Goal: Complete application form

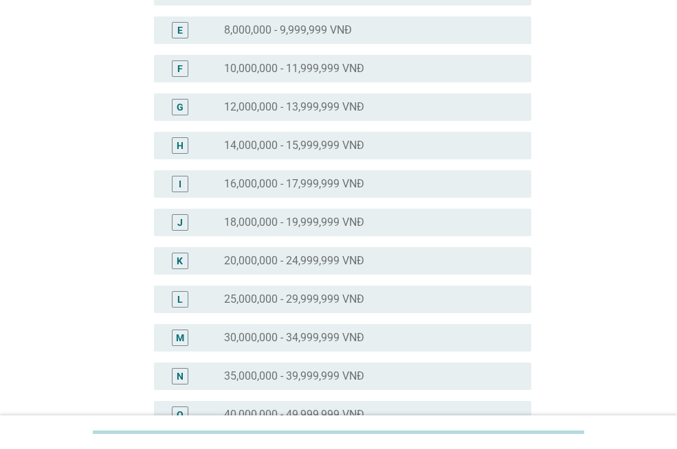
scroll to position [275, 0]
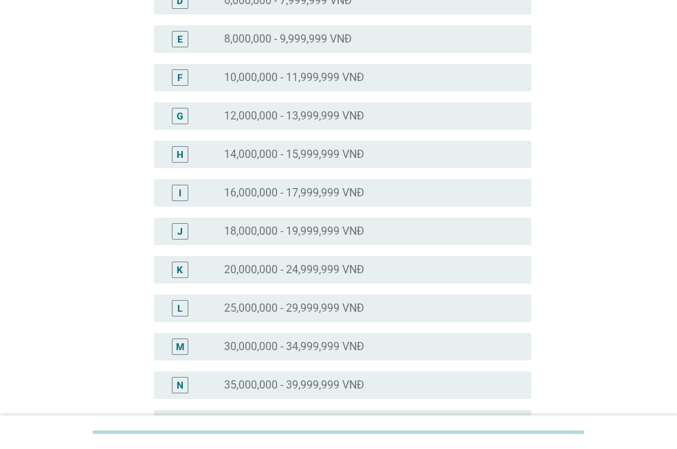
click at [329, 313] on label "25,000,000 - 29,999,999 VNĐ" at bounding box center [294, 309] width 140 height 14
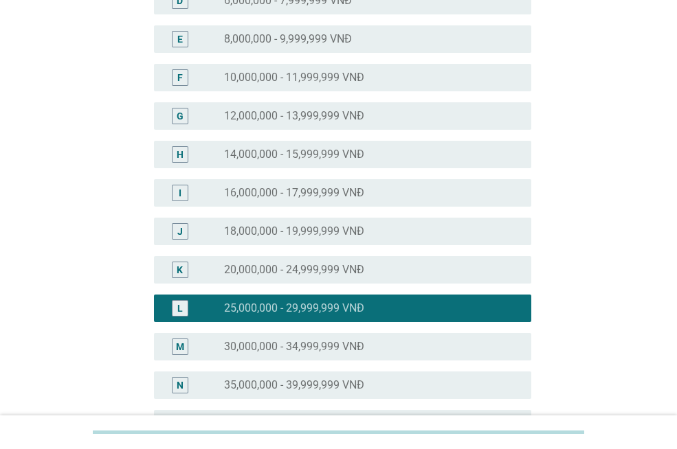
click at [355, 349] on label "30,000,000 - 34,999,999 VNĐ" at bounding box center [294, 347] width 140 height 14
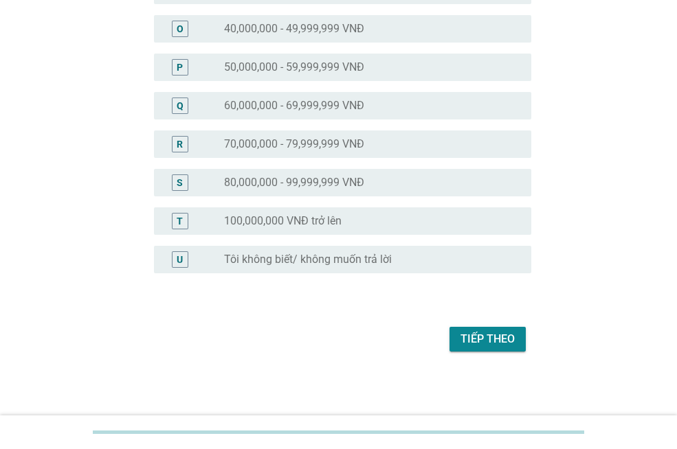
scroll to position [671, 0]
click at [480, 338] on div "Tiếp theo" at bounding box center [487, 339] width 54 height 16
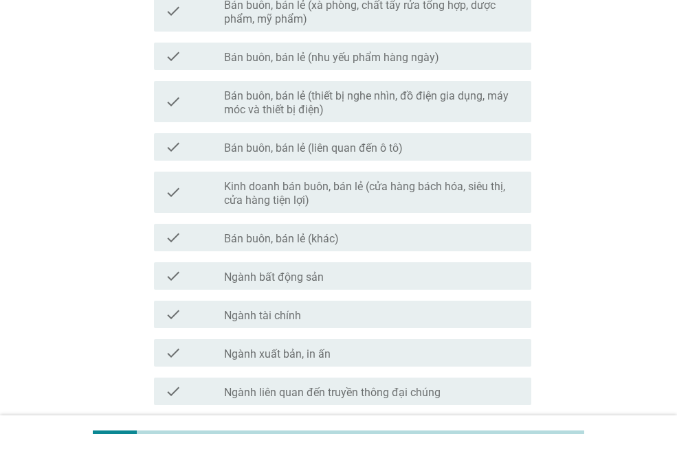
scroll to position [756, 0]
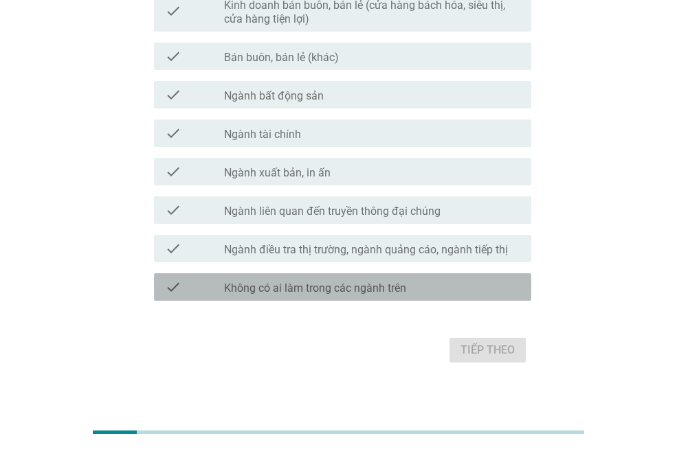
click at [311, 292] on label "Không có ai làm trong các ngành trên" at bounding box center [315, 289] width 182 height 14
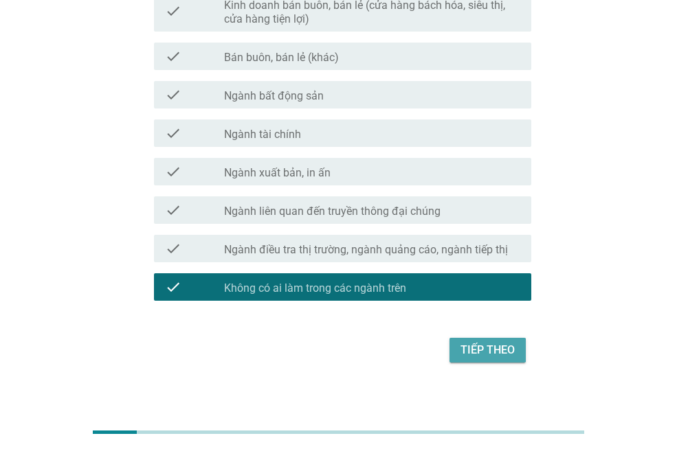
click at [471, 344] on div "Tiếp theo" at bounding box center [487, 350] width 54 height 16
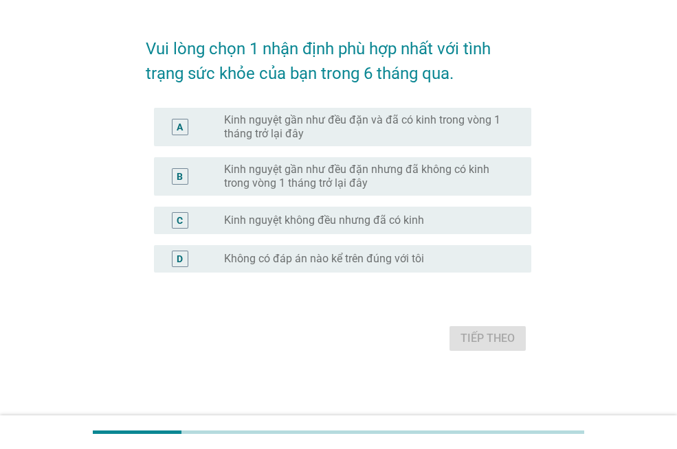
scroll to position [0, 0]
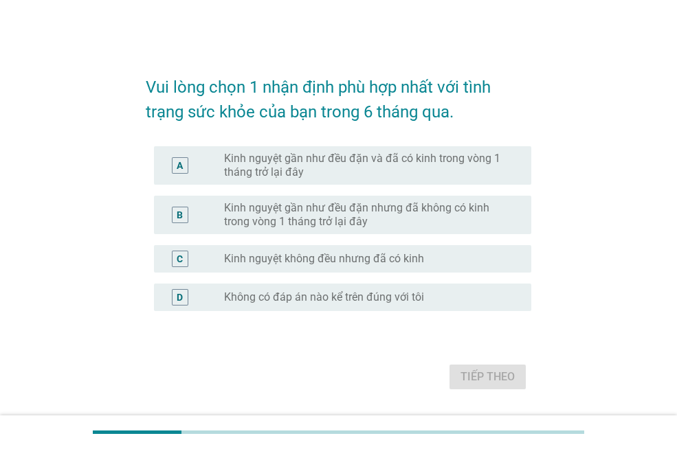
click at [313, 177] on label "Kinh nguyệt gần như đều đặn và đã có kinh trong vòng 1 tháng trở lại đây" at bounding box center [366, 165] width 285 height 27
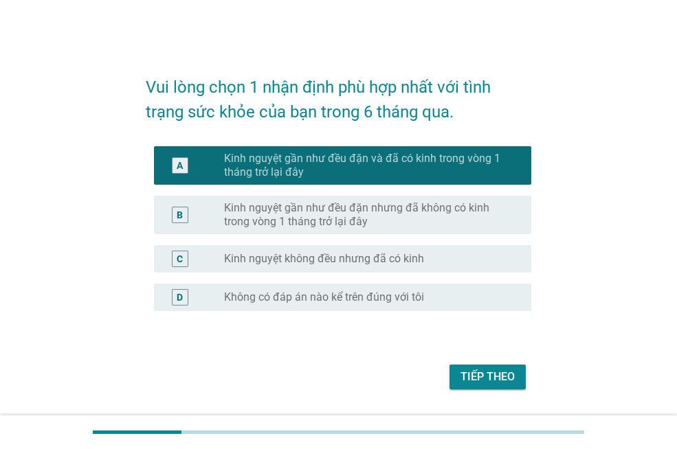
click at [485, 375] on div "Tiếp theo" at bounding box center [487, 377] width 54 height 16
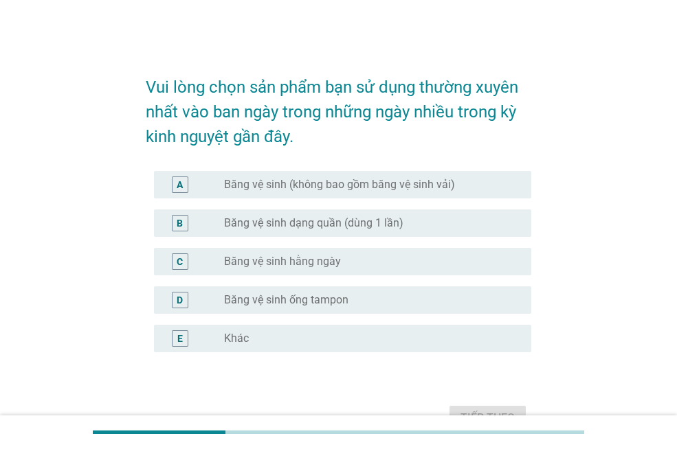
click at [339, 179] on label "Băng vệ sinh (không bao gồm băng vệ sinh vải)" at bounding box center [339, 185] width 231 height 14
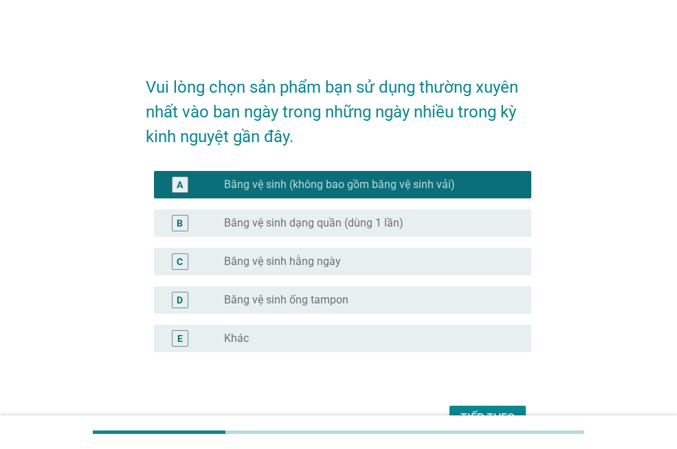
click at [324, 225] on label "Băng vệ sinh dạng quần (dùng 1 lần)" at bounding box center [313, 223] width 179 height 14
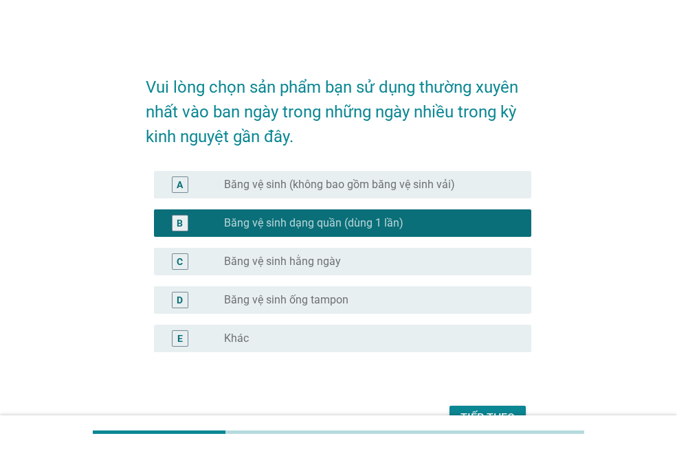
click at [315, 259] on label "Băng vệ sinh hằng ngày" at bounding box center [282, 262] width 117 height 14
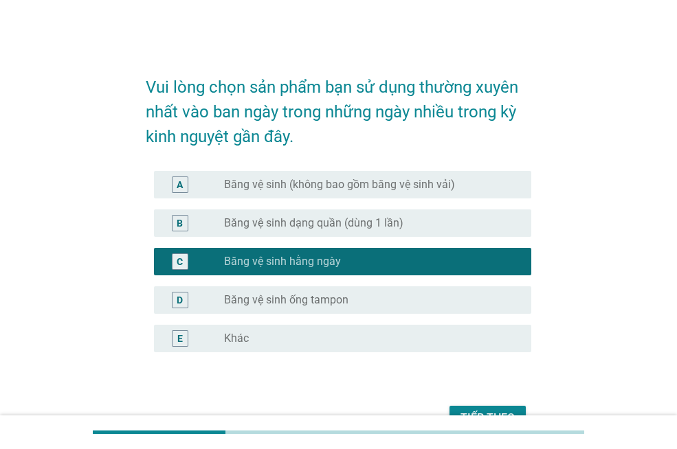
click at [353, 228] on label "Băng vệ sinh dạng quần (dùng 1 lần)" at bounding box center [313, 223] width 179 height 14
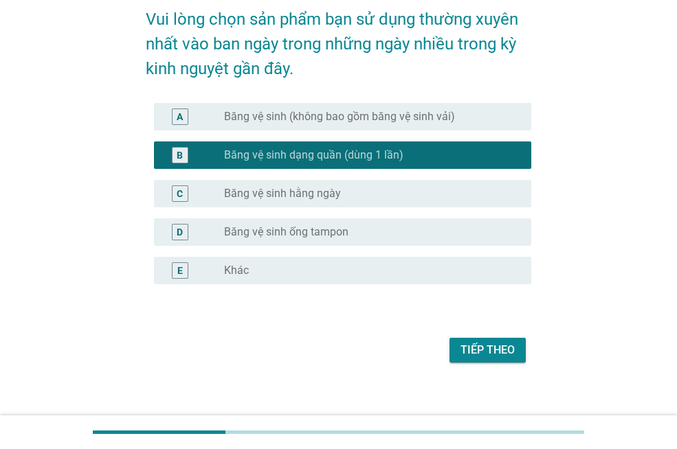
scroll to position [69, 0]
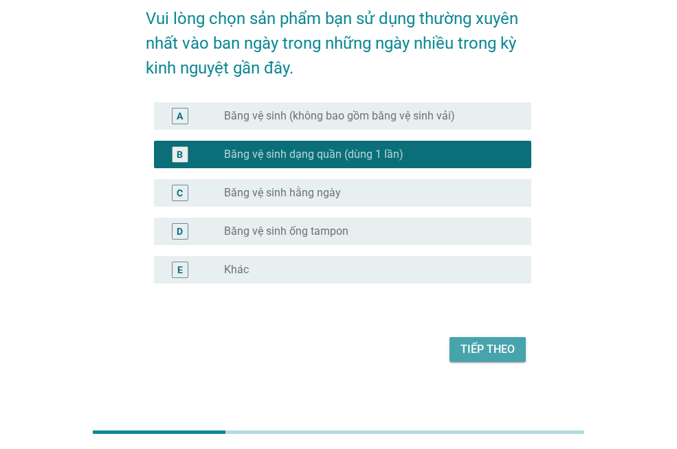
click at [467, 357] on div "Tiếp theo" at bounding box center [487, 350] width 54 height 16
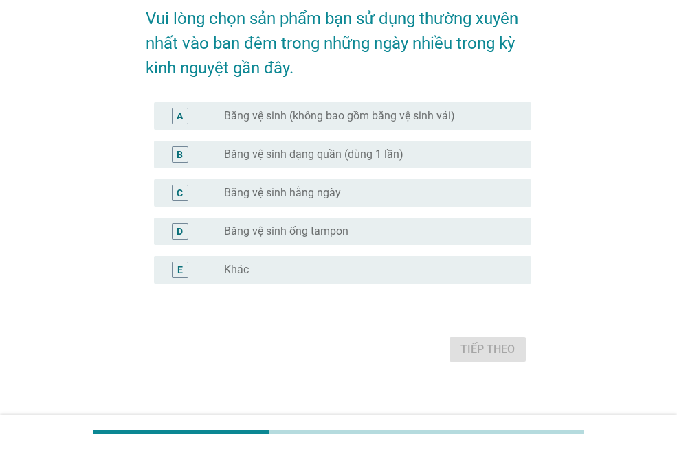
scroll to position [0, 0]
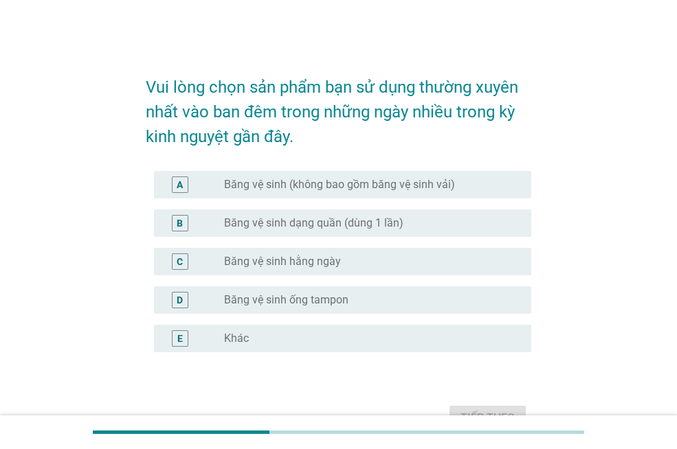
click at [345, 225] on label "Băng vệ sinh dạng quần (dùng 1 lần)" at bounding box center [313, 223] width 179 height 14
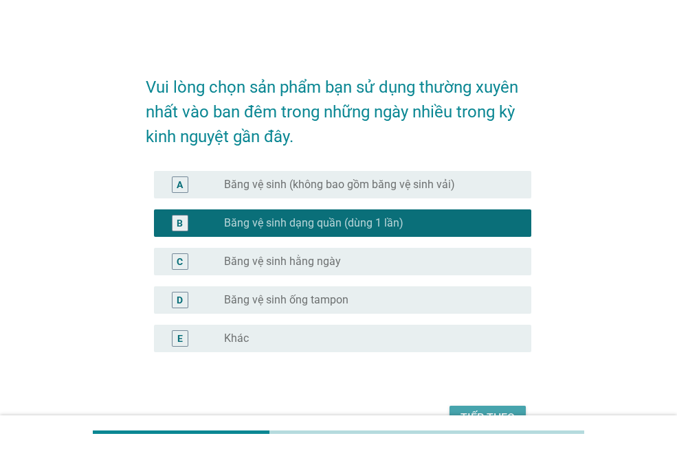
click at [500, 410] on div "Tiếp theo" at bounding box center [487, 418] width 54 height 16
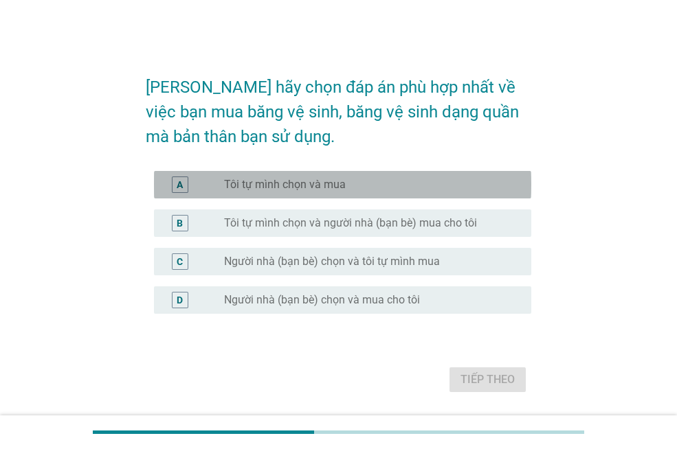
click at [327, 184] on label "Tôi tự mình chọn và mua" at bounding box center [285, 185] width 122 height 14
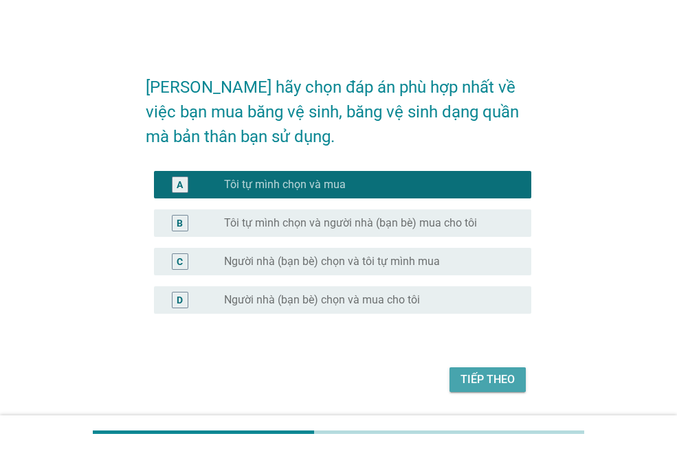
click at [484, 375] on div "Tiếp theo" at bounding box center [487, 380] width 54 height 16
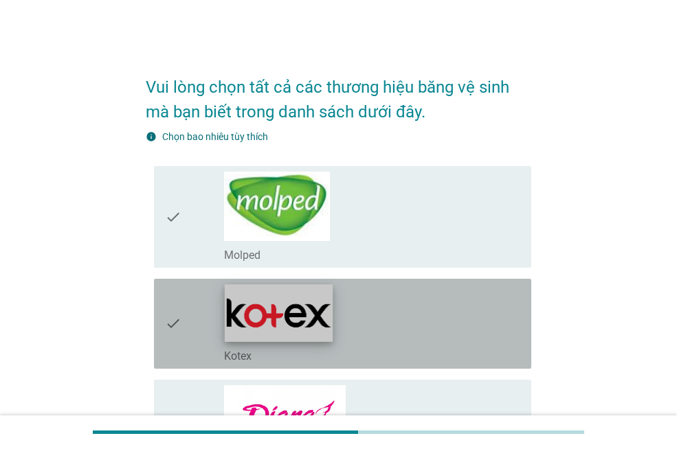
click at [245, 340] on img at bounding box center [279, 313] width 108 height 57
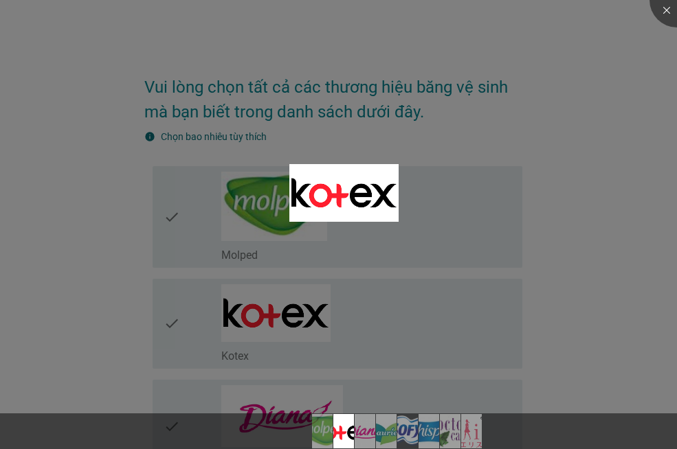
click at [497, 272] on div at bounding box center [338, 224] width 677 height 449
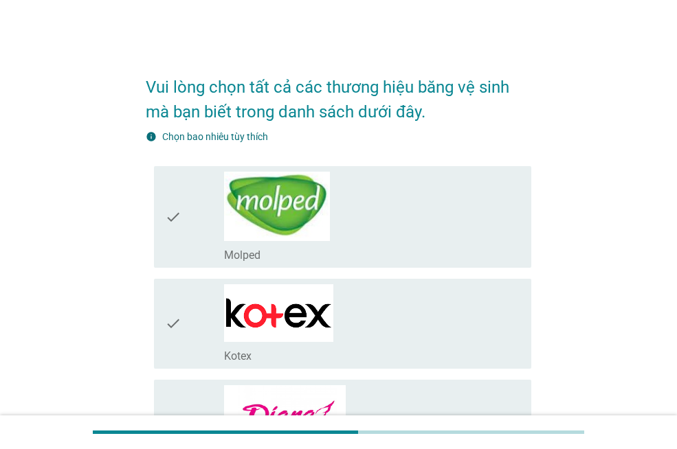
click at [179, 230] on icon "check" at bounding box center [173, 217] width 16 height 91
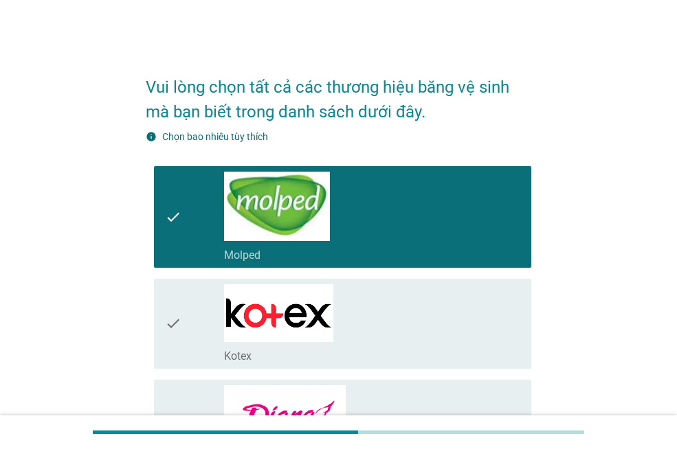
click at [181, 309] on icon "check" at bounding box center [173, 324] width 16 height 79
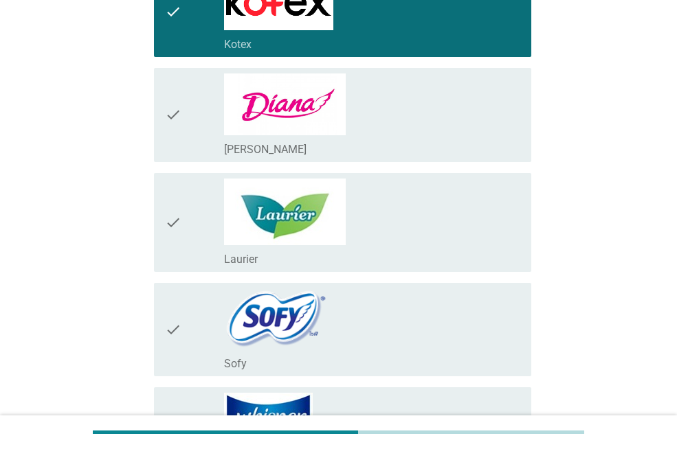
scroll to position [344, 0]
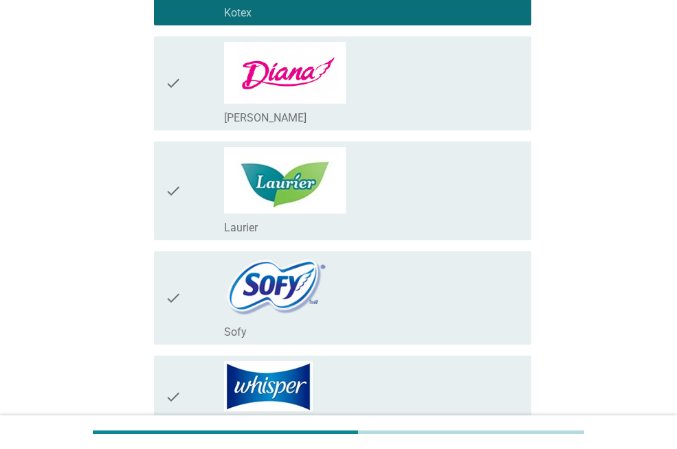
click at [175, 206] on icon "check" at bounding box center [173, 191] width 16 height 88
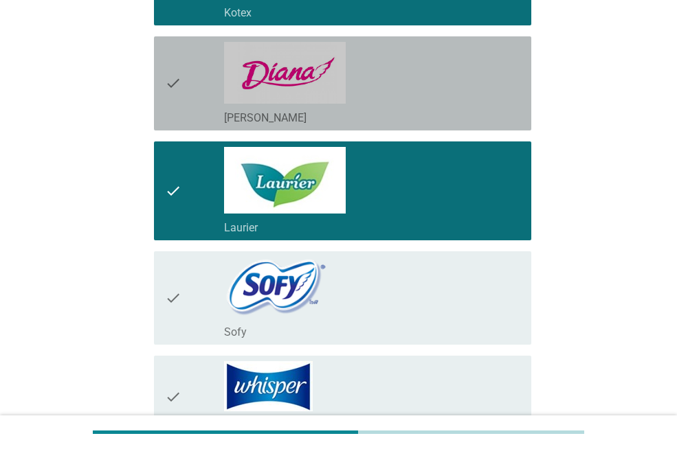
click at [199, 76] on div "check" at bounding box center [194, 83] width 59 height 83
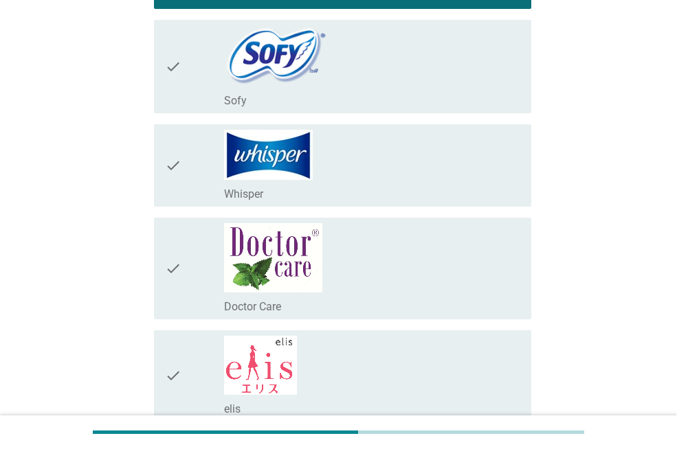
scroll to position [619, 0]
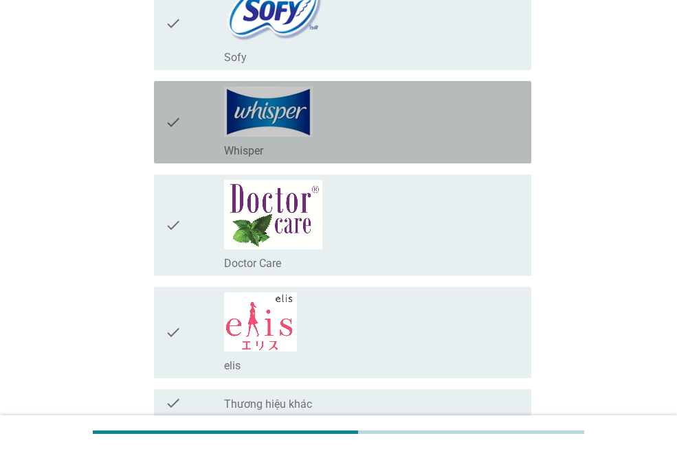
click at [182, 126] on div "check" at bounding box center [194, 122] width 59 height 71
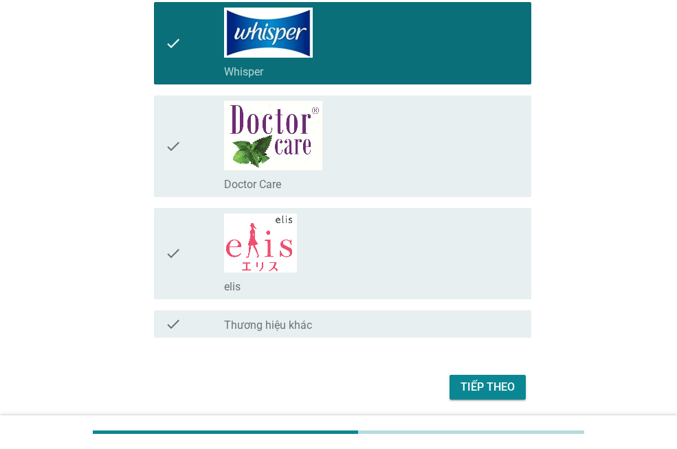
scroll to position [746, 0]
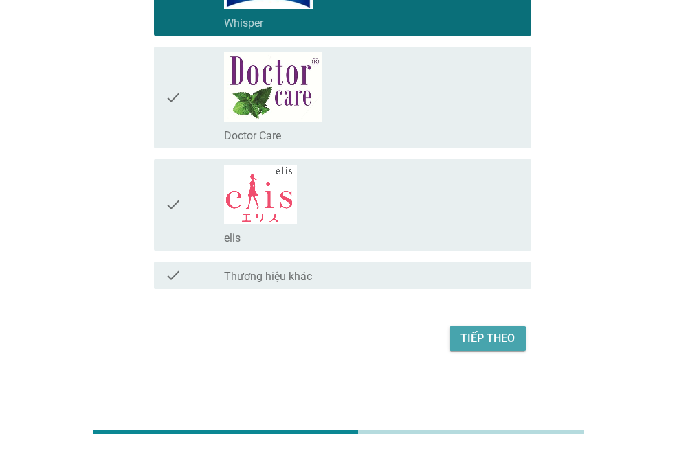
click at [474, 342] on div "Tiếp theo" at bounding box center [487, 339] width 54 height 16
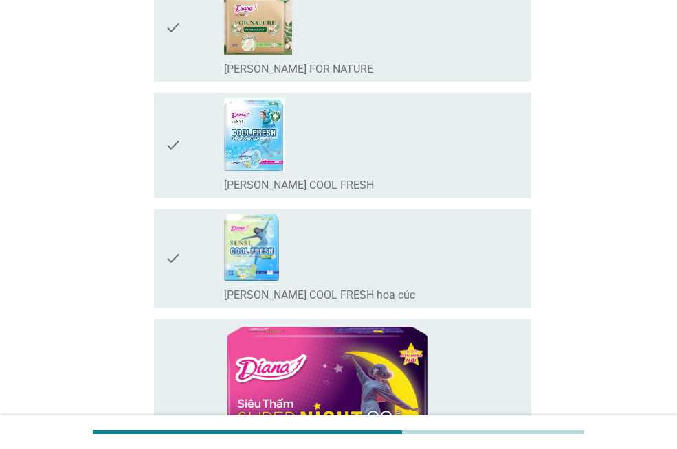
scroll to position [0, 0]
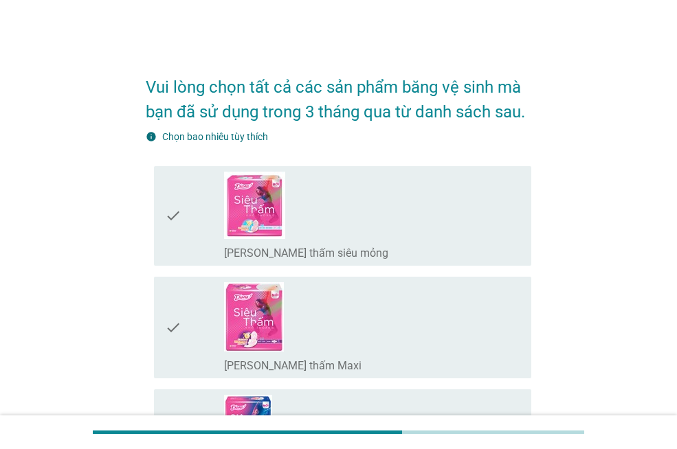
click at [177, 219] on icon "check" at bounding box center [173, 216] width 16 height 89
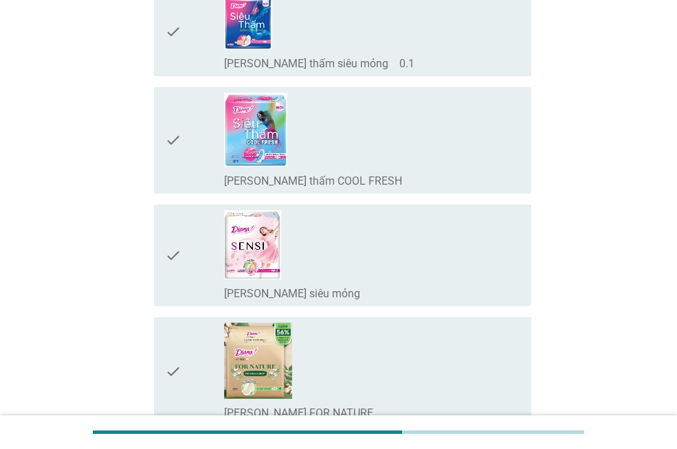
scroll to position [412, 0]
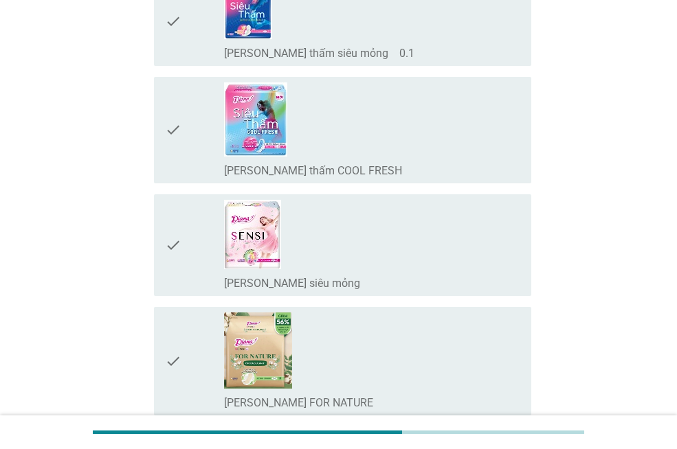
click at [177, 219] on icon "check" at bounding box center [173, 245] width 16 height 91
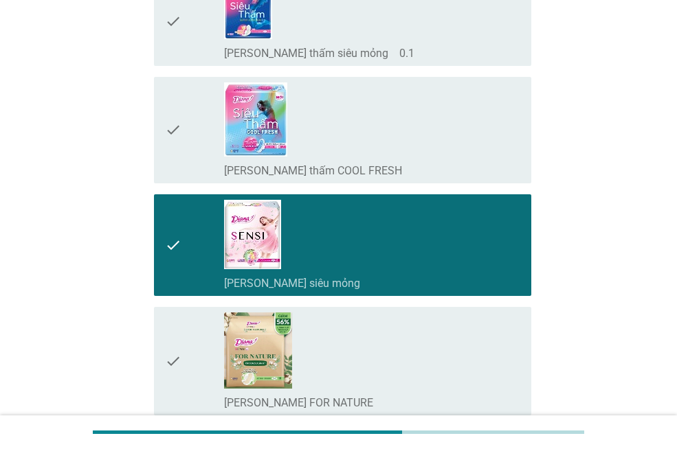
click at [184, 121] on div "check" at bounding box center [194, 130] width 59 height 96
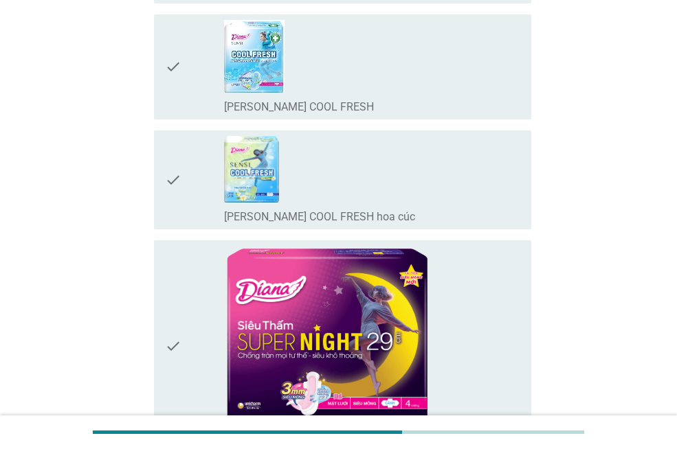
click at [184, 151] on div "check" at bounding box center [194, 180] width 59 height 88
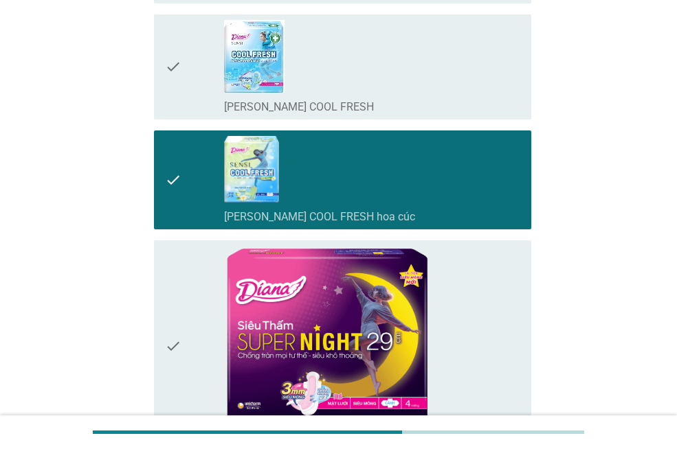
scroll to position [1168, 0]
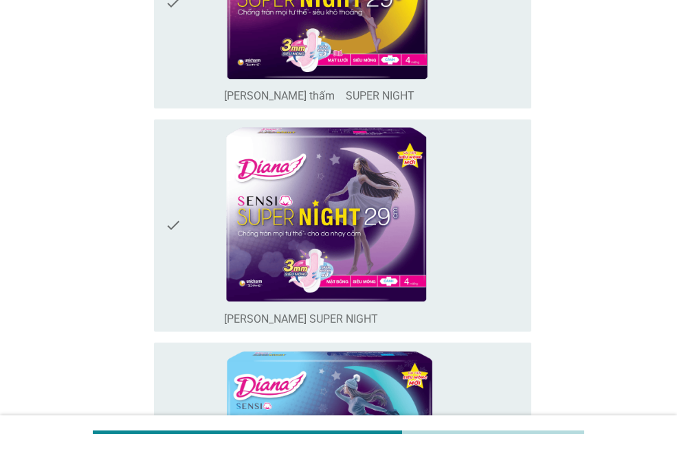
drag, startPoint x: 133, startPoint y: 230, endPoint x: 186, endPoint y: 236, distance: 52.7
click at [186, 236] on div "check" at bounding box center [194, 225] width 59 height 201
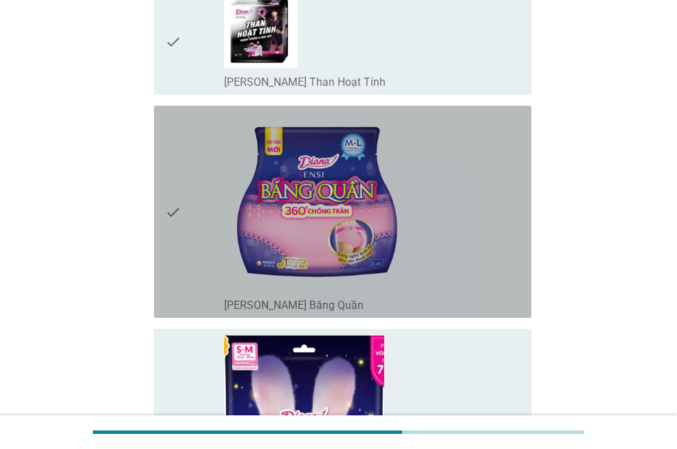
click at [186, 236] on div "check" at bounding box center [194, 211] width 59 height 201
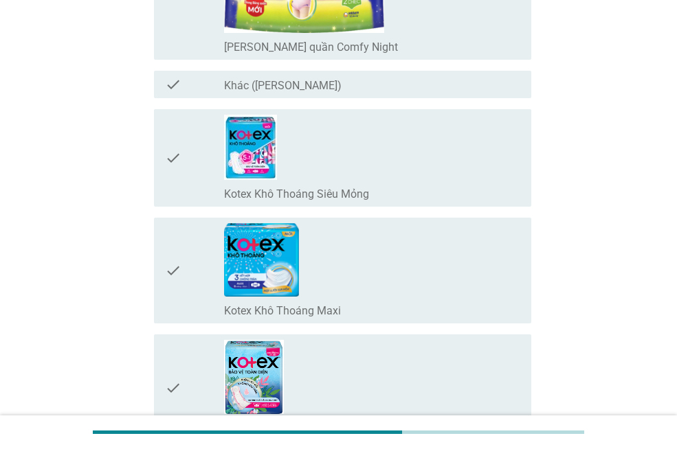
click at [186, 236] on div "check" at bounding box center [194, 270] width 59 height 95
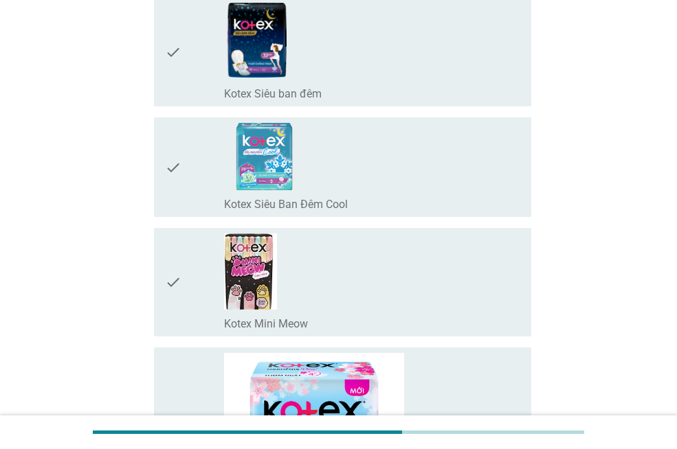
click at [186, 236] on div "check" at bounding box center [194, 283] width 59 height 98
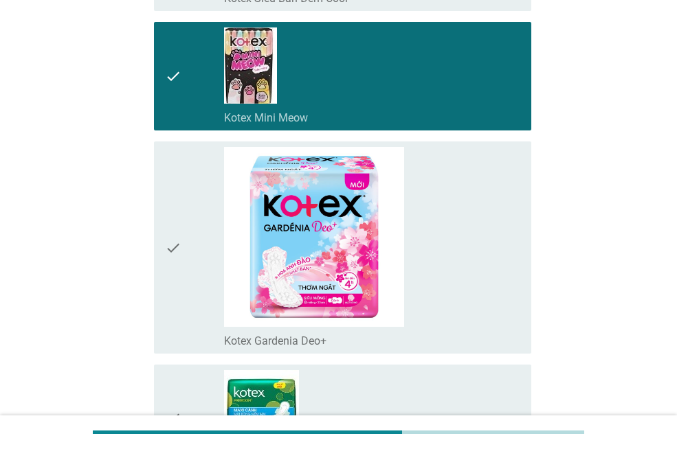
click at [186, 236] on div "check" at bounding box center [194, 247] width 59 height 201
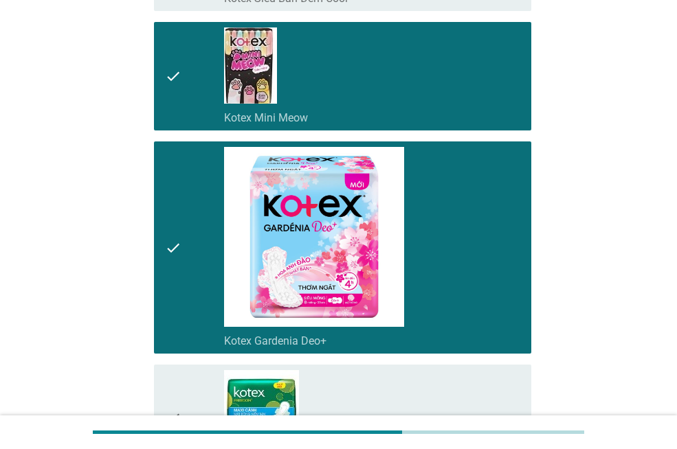
scroll to position [3643, 0]
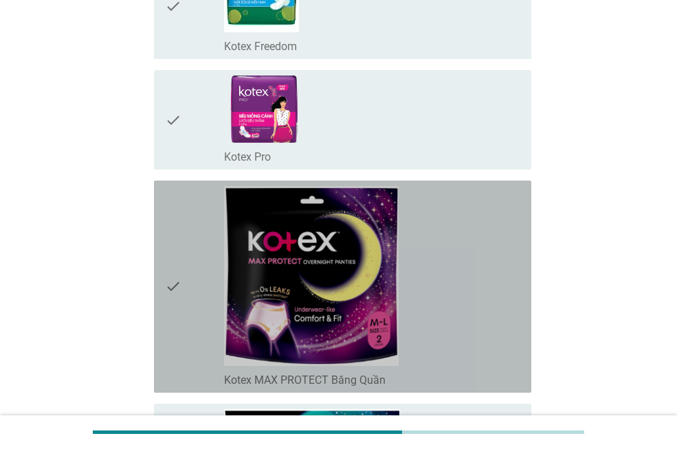
click at [186, 236] on div "check" at bounding box center [194, 286] width 59 height 201
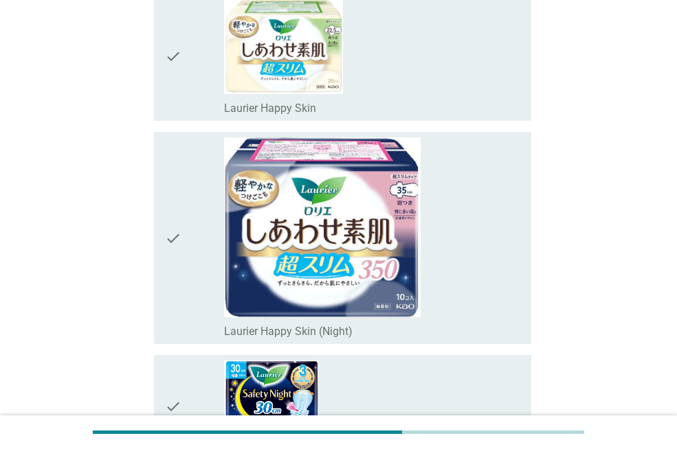
click at [186, 236] on div "check" at bounding box center [194, 237] width 59 height 201
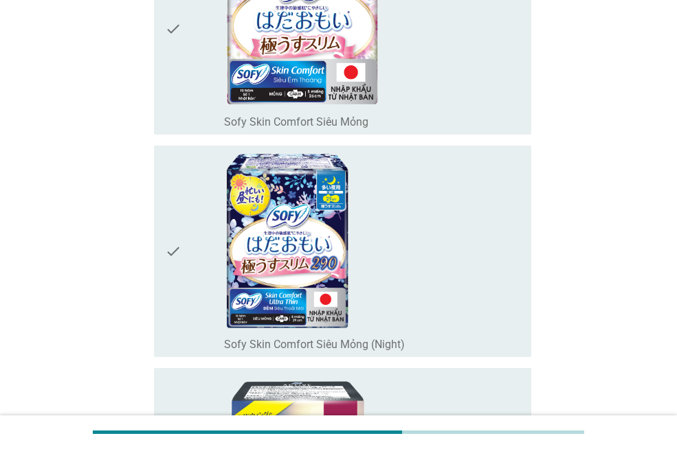
click at [186, 236] on div "check" at bounding box center [194, 251] width 59 height 201
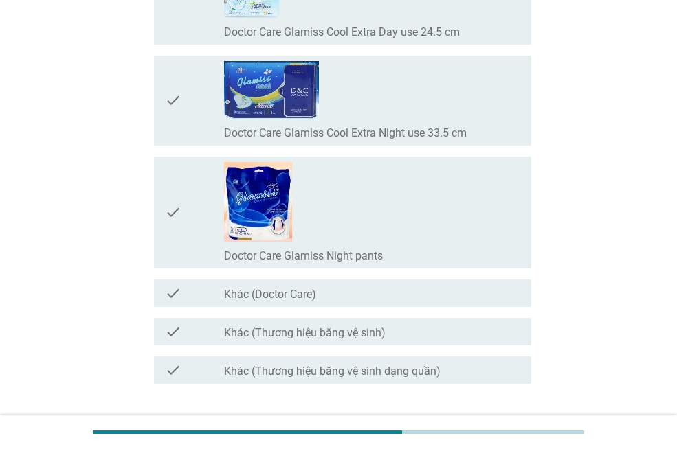
scroll to position [11072, 0]
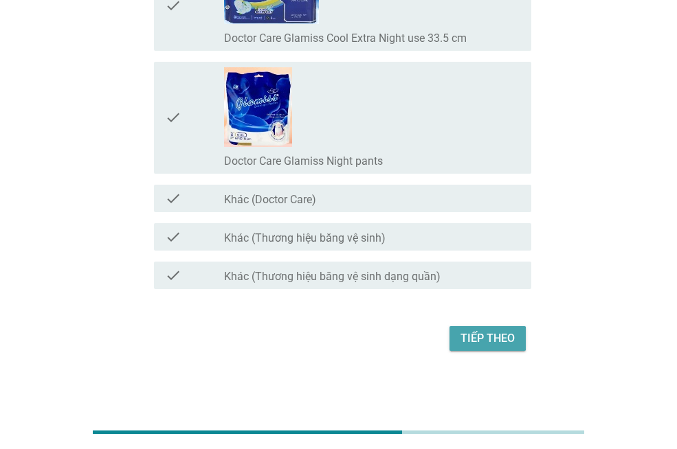
click at [496, 340] on div "Tiếp theo" at bounding box center [487, 339] width 54 height 16
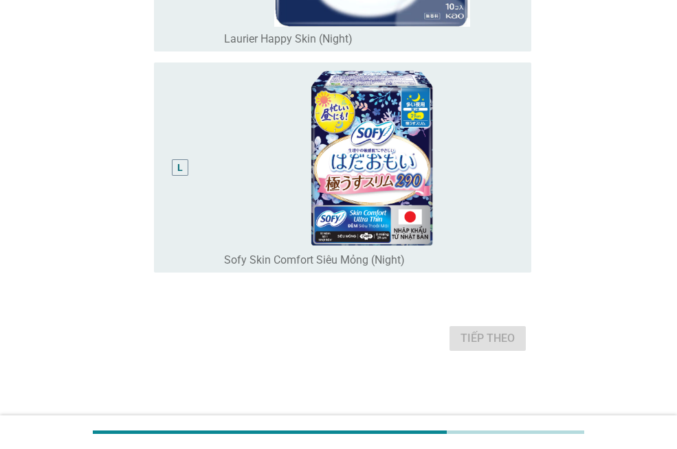
scroll to position [0, 0]
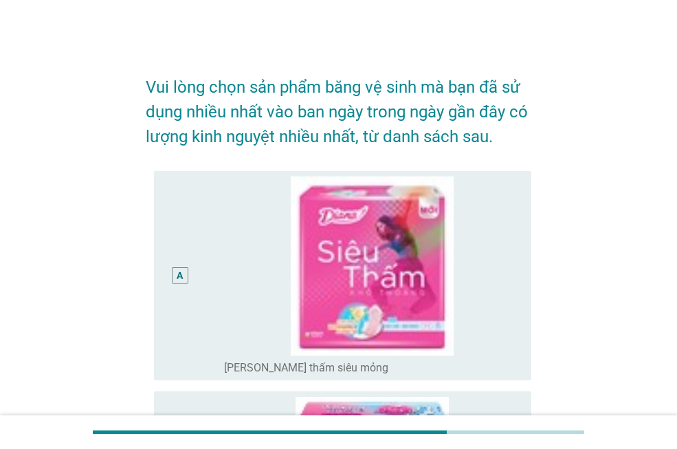
click at [172, 275] on div "A" at bounding box center [180, 275] width 16 height 16
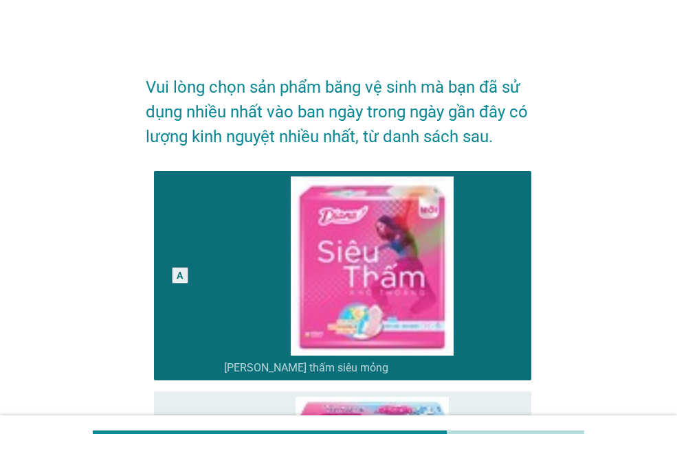
scroll to position [550, 0]
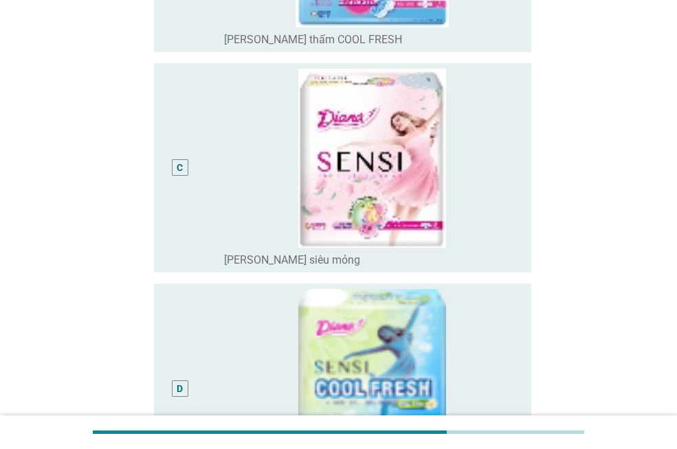
click at [171, 275] on div "C radio_button_unchecked [PERSON_NAME] SENSI siêu mỏng" at bounding box center [339, 168] width 386 height 221
click at [186, 143] on div "C" at bounding box center [180, 168] width 30 height 199
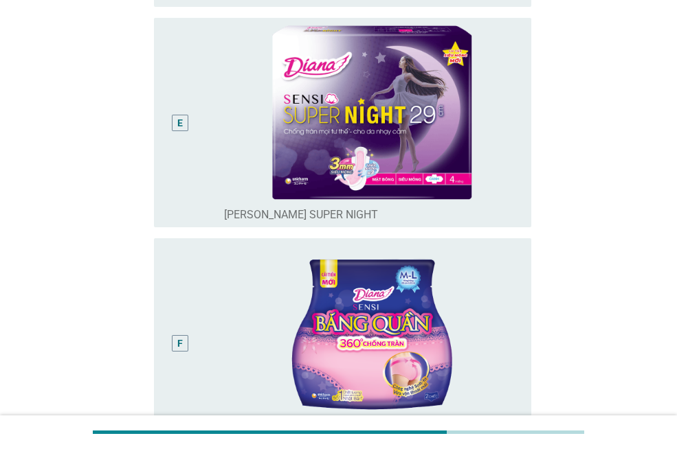
scroll to position [1031, 0]
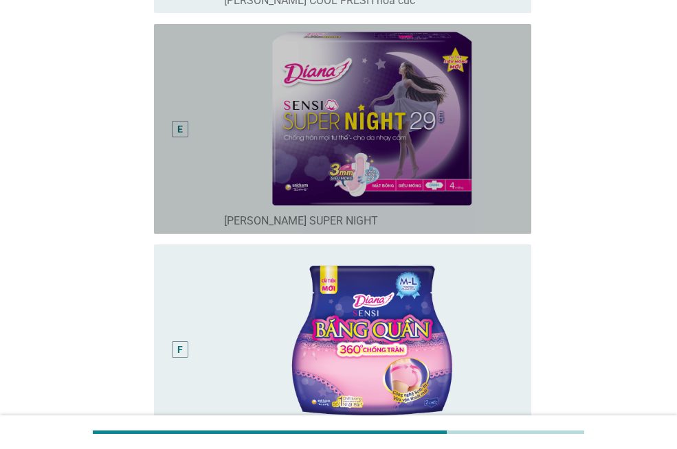
click at [179, 157] on div "E" at bounding box center [180, 129] width 30 height 199
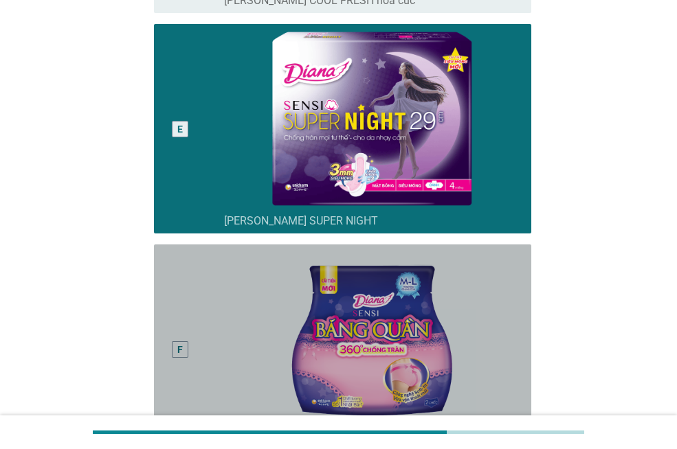
click at [190, 322] on div "F" at bounding box center [180, 349] width 30 height 199
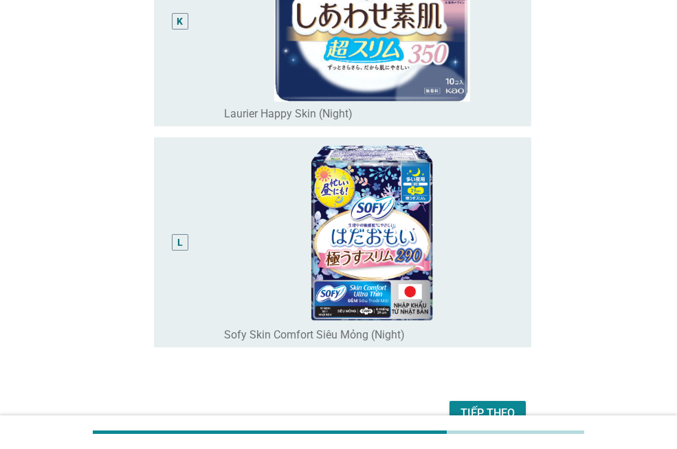
scroll to position [2540, 0]
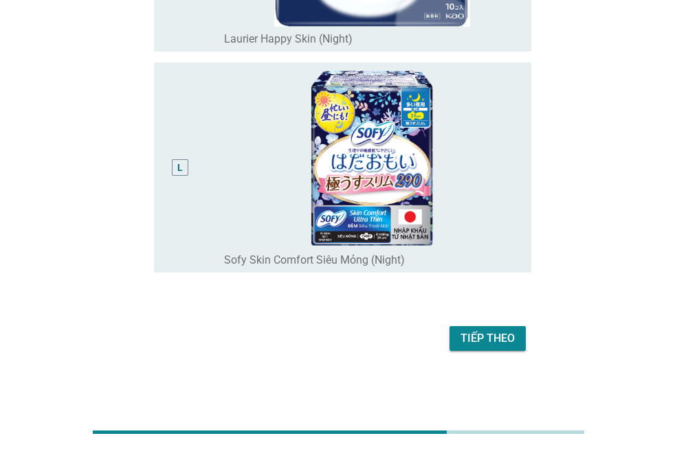
click at [197, 175] on div "L" at bounding box center [194, 167] width 59 height 199
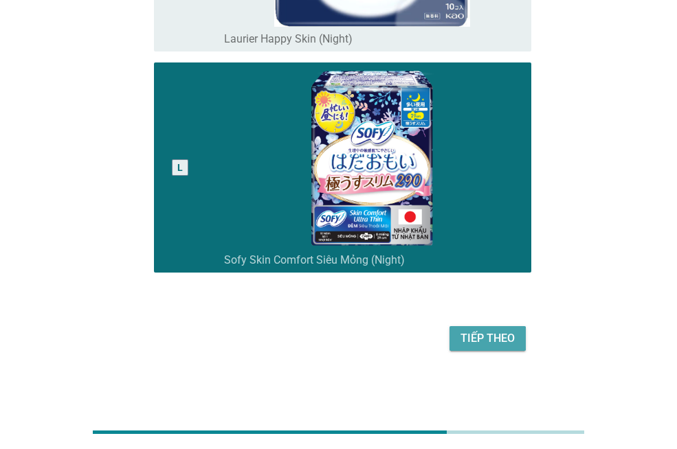
click at [496, 342] on div "Tiếp theo" at bounding box center [487, 339] width 54 height 16
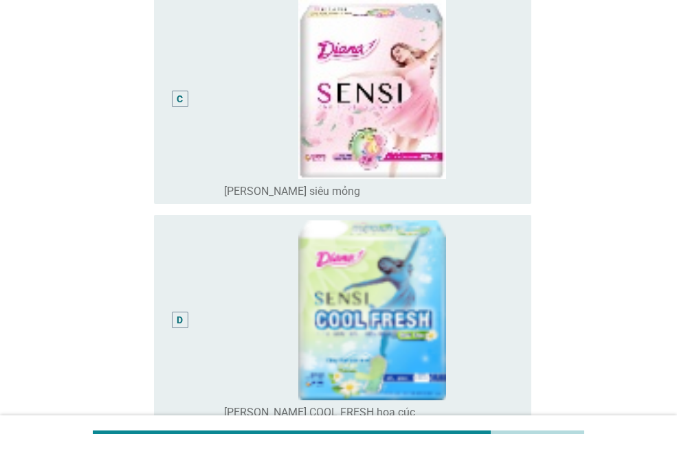
scroll to position [1100, 0]
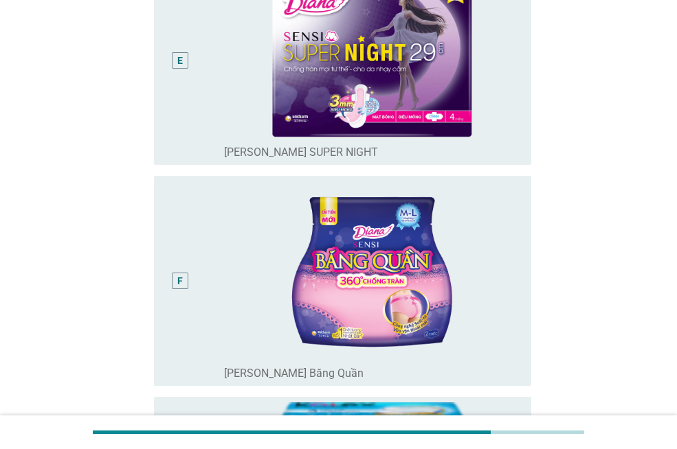
click at [188, 280] on div "F" at bounding box center [180, 281] width 16 height 16
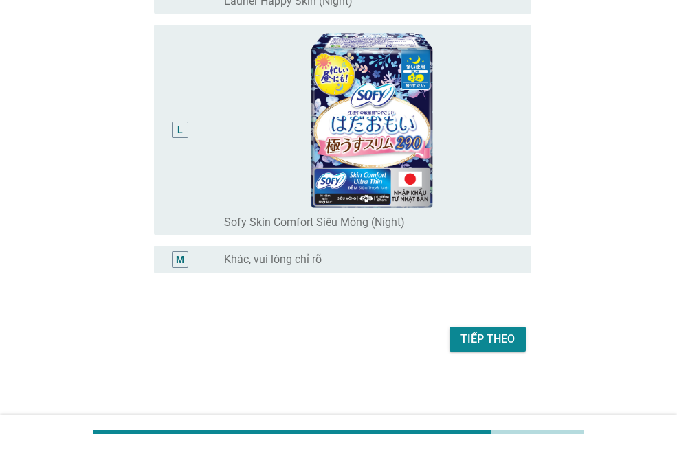
scroll to position [2578, 0]
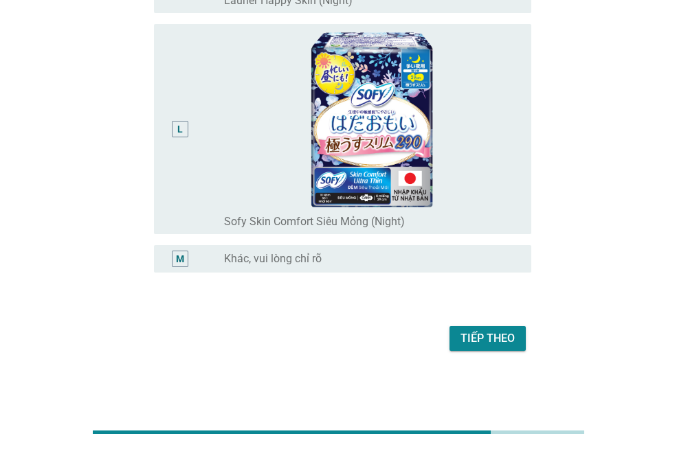
click at [491, 342] on div "Tiếp theo" at bounding box center [487, 339] width 54 height 16
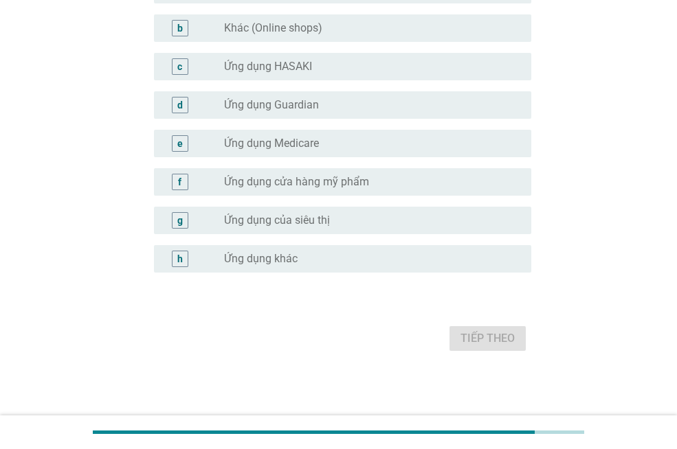
scroll to position [0, 0]
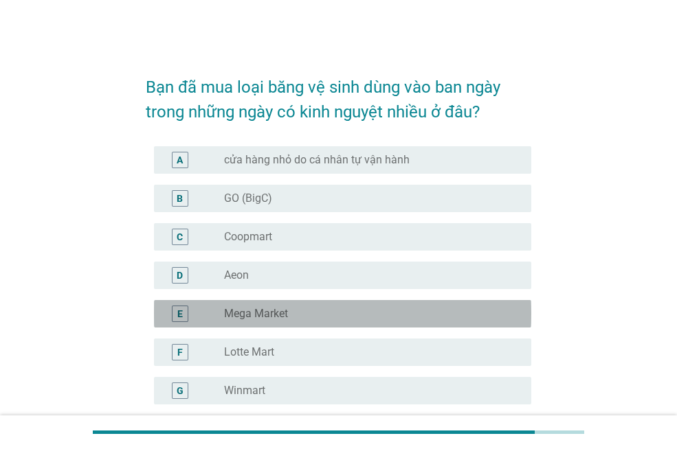
click at [241, 304] on div "E radio_button_unchecked Mega Market" at bounding box center [342, 313] width 377 height 27
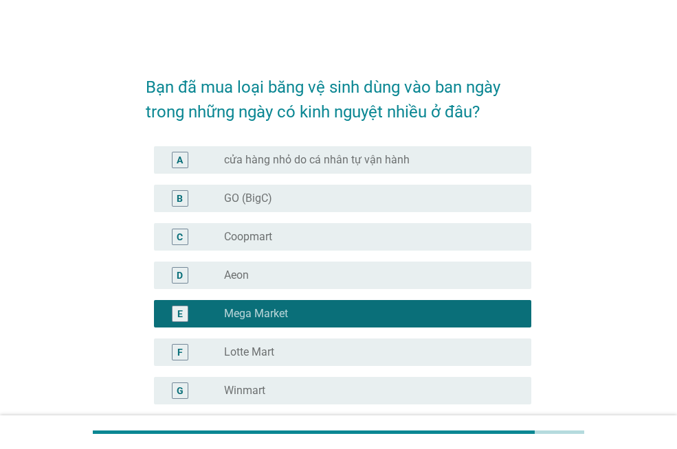
click at [257, 199] on label "GO (BigC)" at bounding box center [248, 199] width 48 height 14
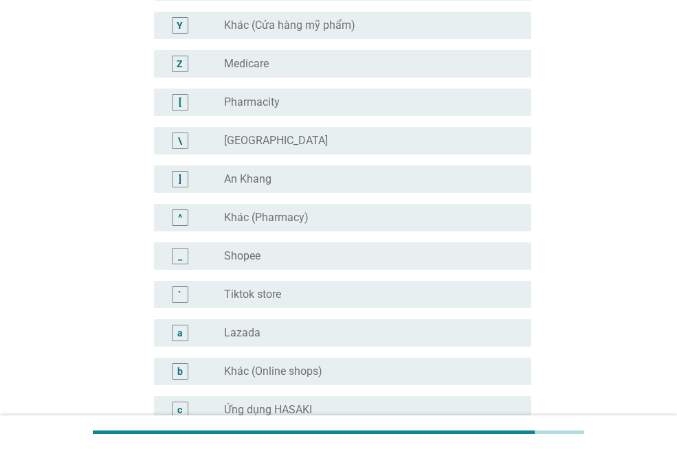
scroll to position [990, 0]
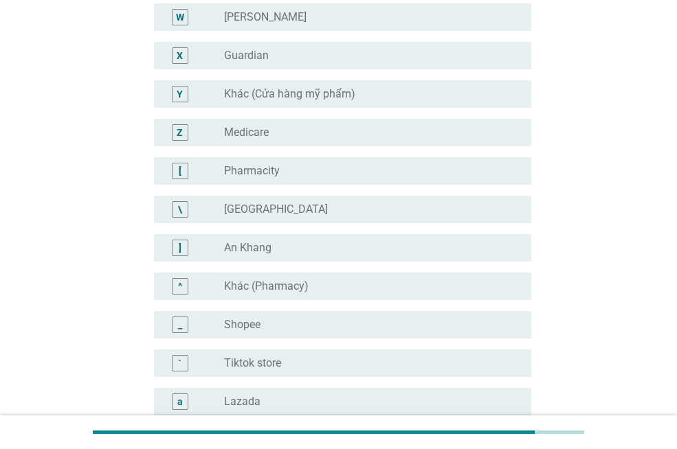
click at [300, 215] on div "radio_button_unchecked [GEOGRAPHIC_DATA]" at bounding box center [366, 210] width 285 height 14
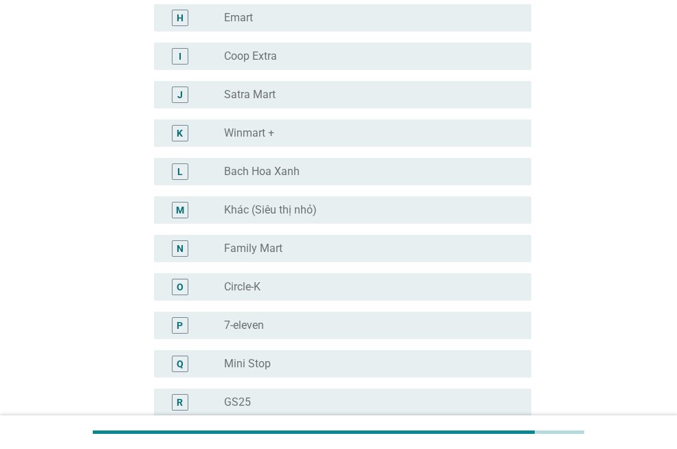
scroll to position [371, 0]
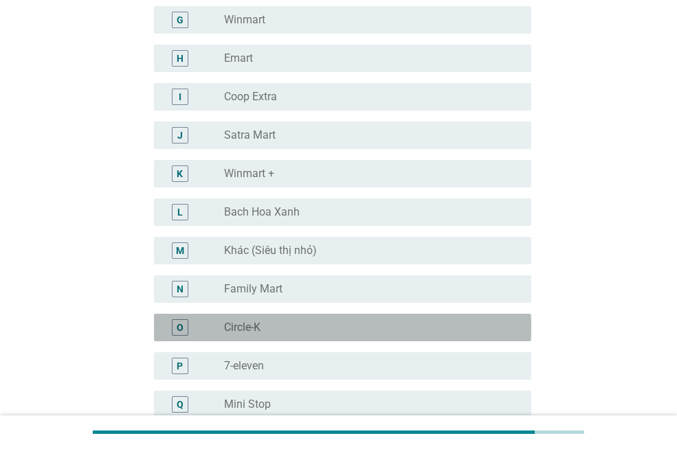
click at [253, 320] on div "radio_button_unchecked Circle-K" at bounding box center [372, 328] width 296 height 16
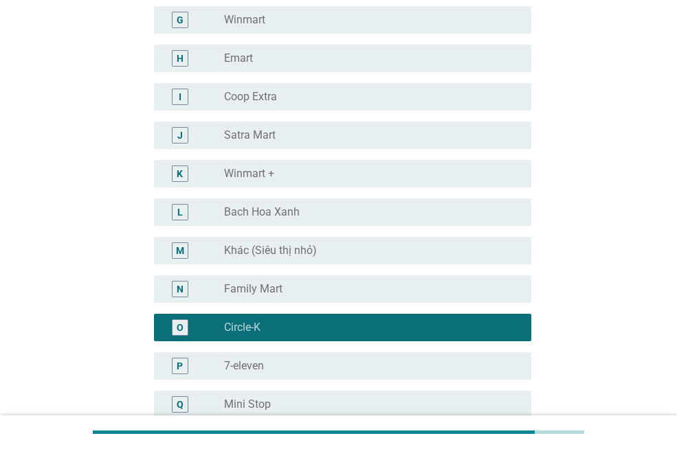
click at [315, 168] on div "radio_button_unchecked Winmart +" at bounding box center [366, 174] width 285 height 14
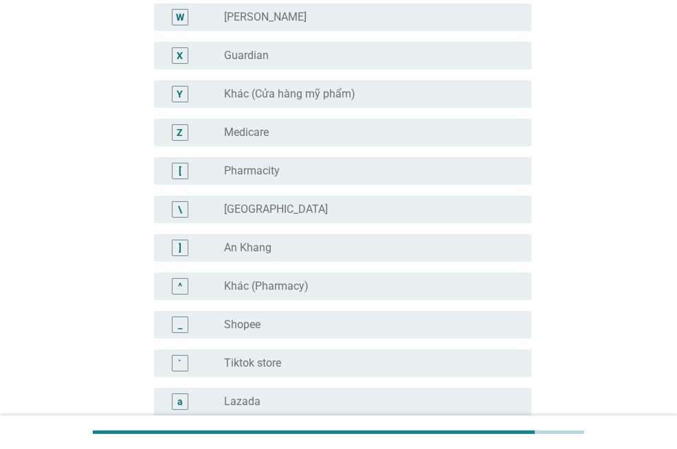
scroll to position [1402, 0]
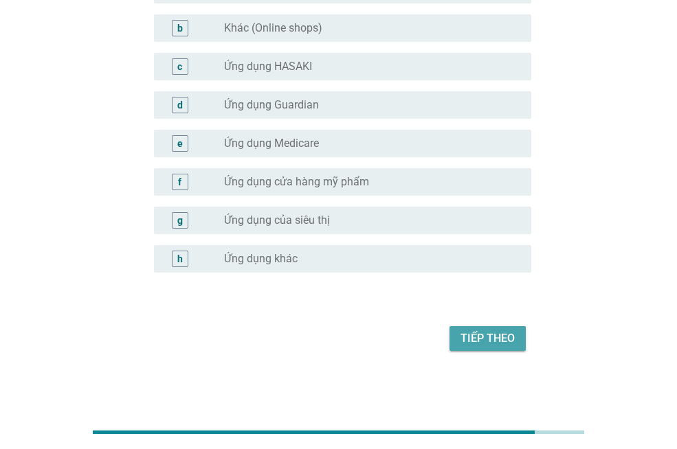
click at [493, 333] on div "Tiếp theo" at bounding box center [487, 339] width 54 height 16
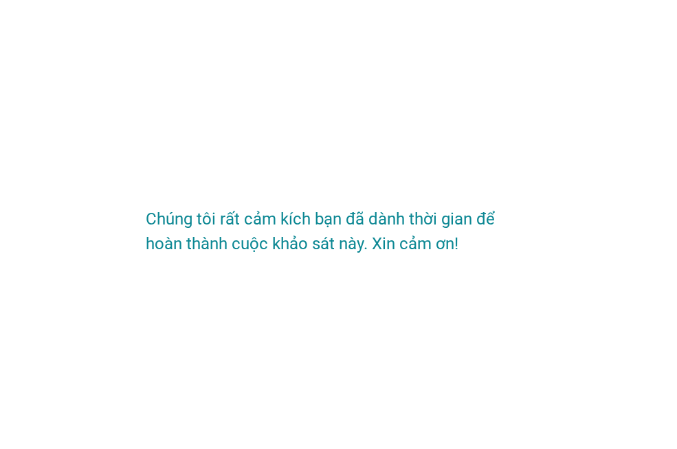
scroll to position [0, 0]
